Goal: Task Accomplishment & Management: Manage account settings

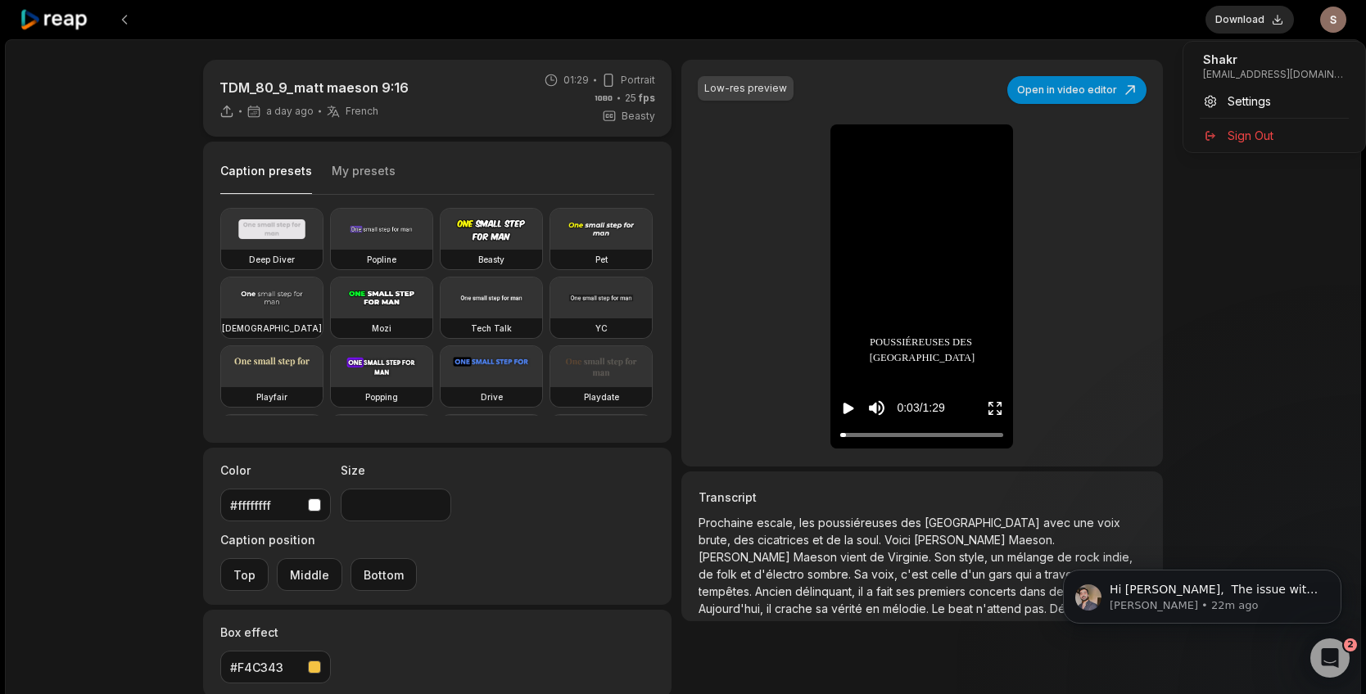
click at [1337, 20] on html "Download Open user menu TDM_80_9_matt maeson 9:16 a day ago French fr 01:29 Por…" at bounding box center [683, 347] width 1366 height 694
click at [1276, 146] on div "Sign Out" at bounding box center [1274, 135] width 169 height 27
